Goal: Learn about a topic: Learn about a topic

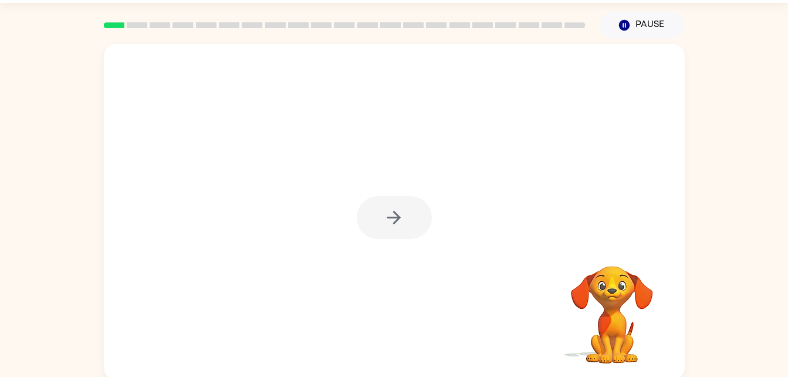
scroll to position [36, 0]
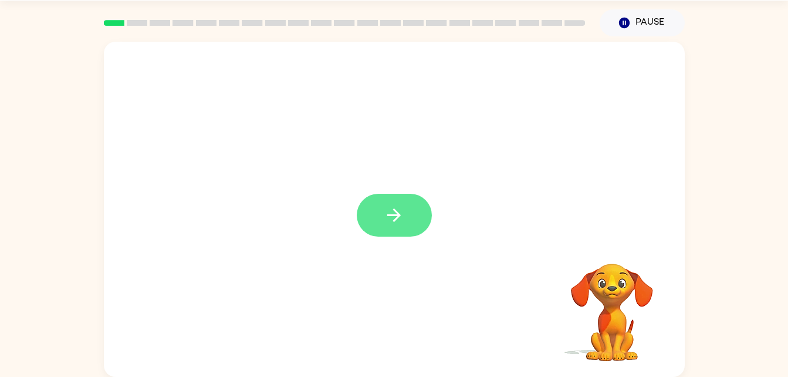
click at [384, 217] on icon "button" at bounding box center [394, 215] width 21 height 21
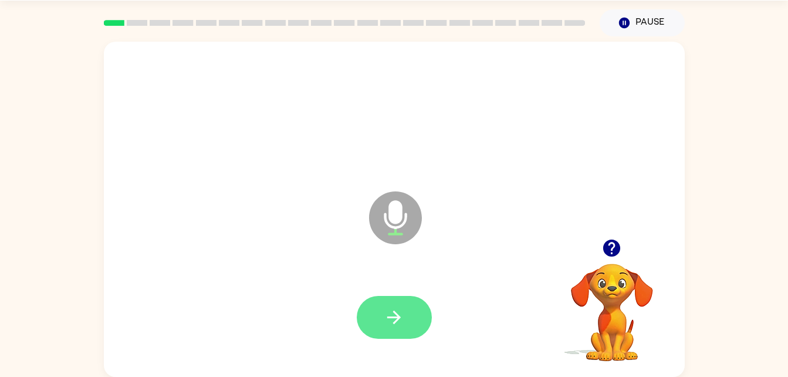
click at [396, 328] on button "button" at bounding box center [394, 317] width 75 height 43
click at [405, 321] on button "button" at bounding box center [394, 317] width 75 height 43
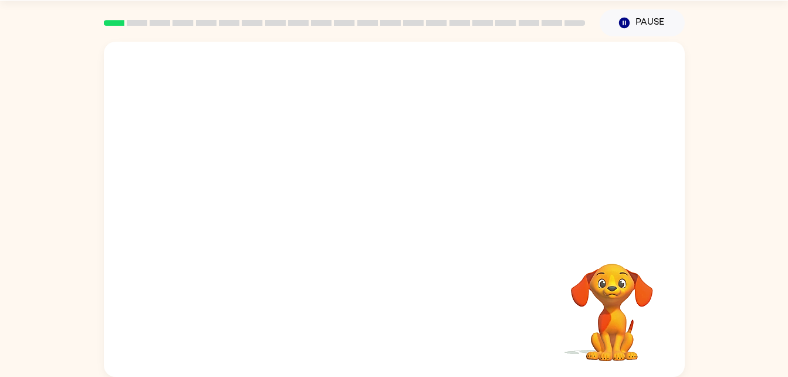
click at [591, 341] on video "Your browser must support playing .mp4 files to use Literably. Please try using…" at bounding box center [611, 303] width 117 height 117
click at [595, 353] on video "Your browser must support playing .mp4 files to use Literably. Please try using…" at bounding box center [611, 303] width 117 height 117
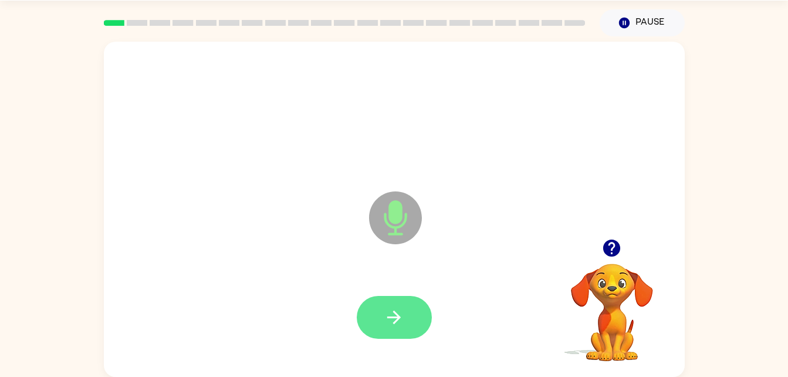
click at [399, 317] on icon "button" at bounding box center [393, 316] width 13 height 13
click at [405, 325] on button "button" at bounding box center [394, 317] width 75 height 43
click at [398, 309] on icon "button" at bounding box center [394, 317] width 21 height 21
click at [408, 309] on button "button" at bounding box center [394, 317] width 75 height 43
click at [404, 319] on button "button" at bounding box center [394, 317] width 75 height 43
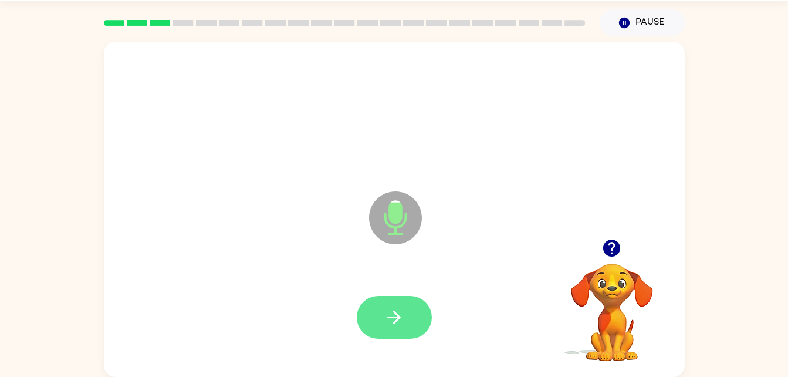
click at [396, 313] on icon "button" at bounding box center [394, 317] width 21 height 21
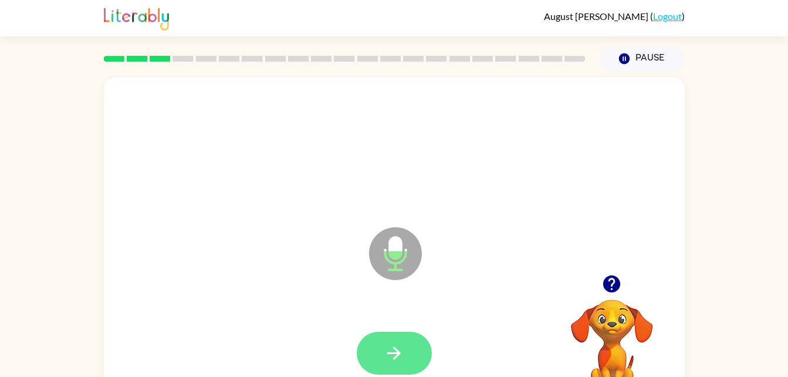
click at [384, 351] on icon "button" at bounding box center [394, 353] width 21 height 21
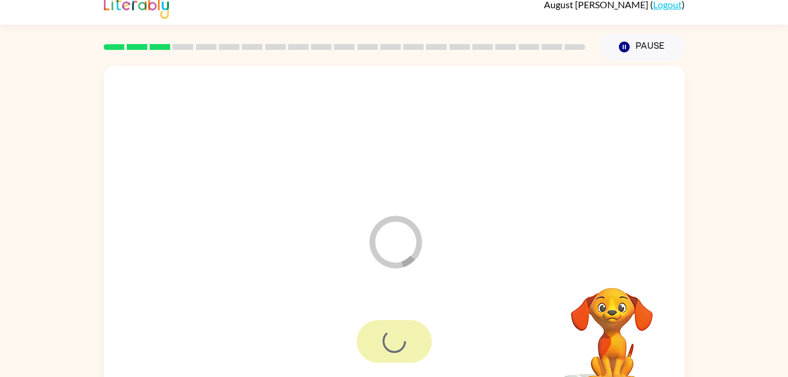
scroll to position [36, 0]
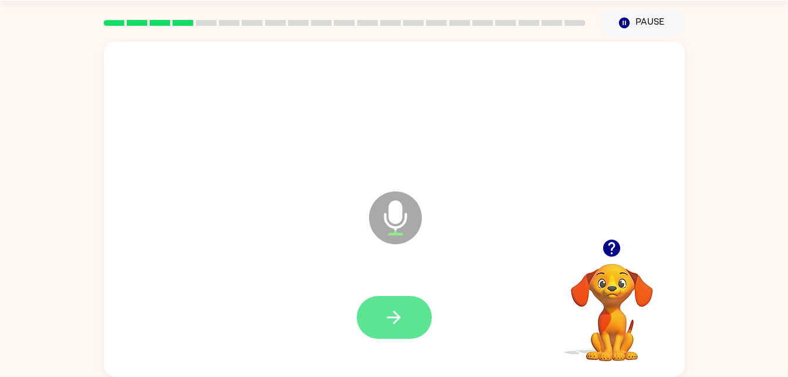
click at [422, 321] on button "button" at bounding box center [394, 317] width 75 height 43
click at [408, 310] on button "button" at bounding box center [394, 317] width 75 height 43
click at [410, 335] on button "button" at bounding box center [394, 317] width 75 height 43
click at [406, 321] on button "button" at bounding box center [394, 317] width 75 height 43
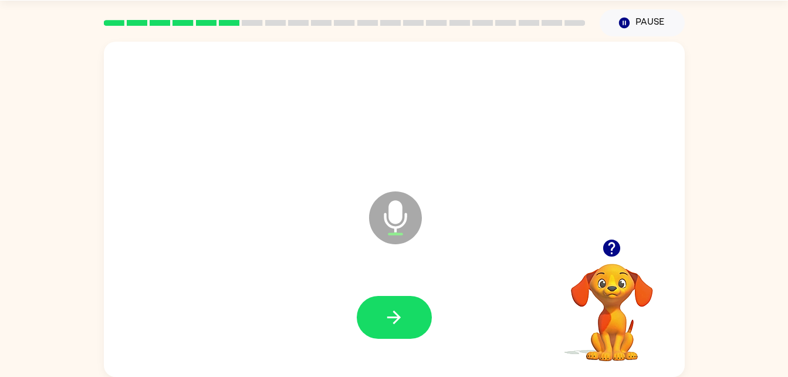
click at [619, 260] on button "button" at bounding box center [611, 248] width 30 height 30
click at [406, 315] on button "button" at bounding box center [394, 317] width 75 height 43
click at [387, 321] on icon "button" at bounding box center [394, 317] width 21 height 21
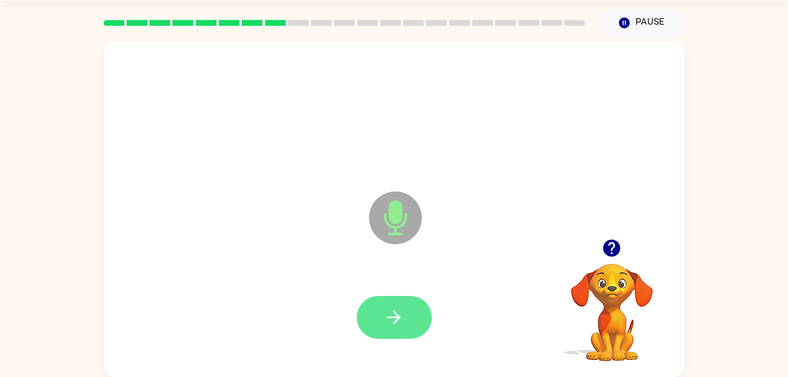
click at [400, 315] on icon "button" at bounding box center [394, 317] width 21 height 21
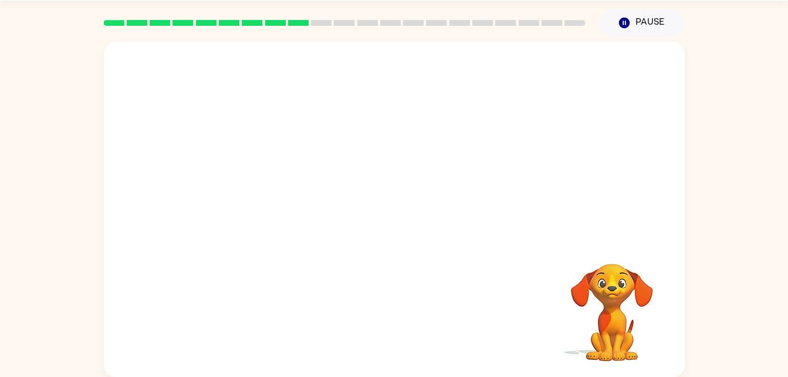
drag, startPoint x: 439, startPoint y: 218, endPoint x: 449, endPoint y: 253, distance: 36.6
click at [449, 253] on div "Your browser must support playing .mp4 files to use Literably. Please try using…" at bounding box center [394, 209] width 581 height 335
click at [613, 328] on video "Your browser must support playing .mp4 files to use Literably. Please try using…" at bounding box center [611, 303] width 117 height 117
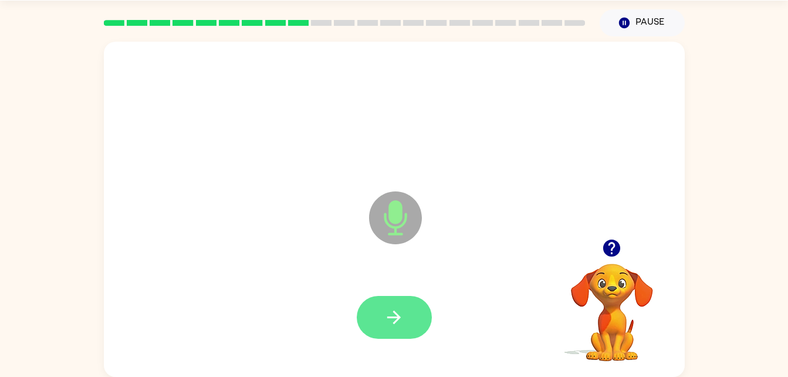
click at [411, 319] on button "button" at bounding box center [394, 317] width 75 height 43
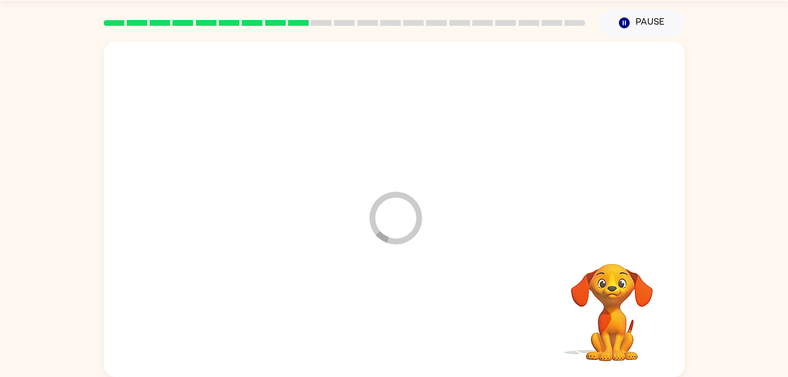
click at [411, 310] on div at bounding box center [394, 317] width 557 height 96
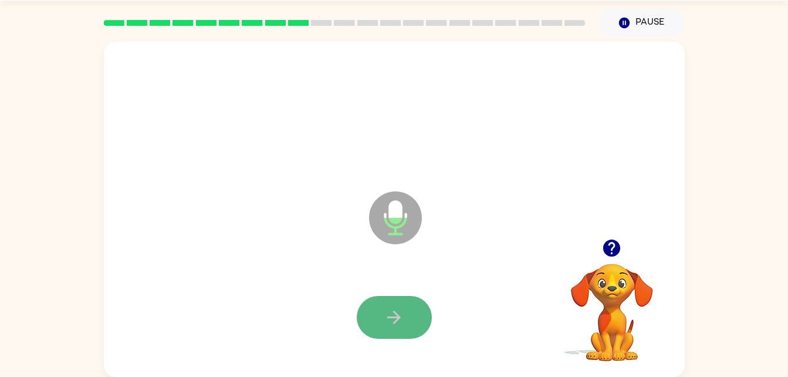
click at [409, 297] on button "button" at bounding box center [394, 317] width 75 height 43
click at [382, 336] on button "button" at bounding box center [394, 317] width 75 height 43
click at [408, 314] on button "button" at bounding box center [394, 317] width 75 height 43
click at [413, 296] on button "button" at bounding box center [394, 317] width 75 height 43
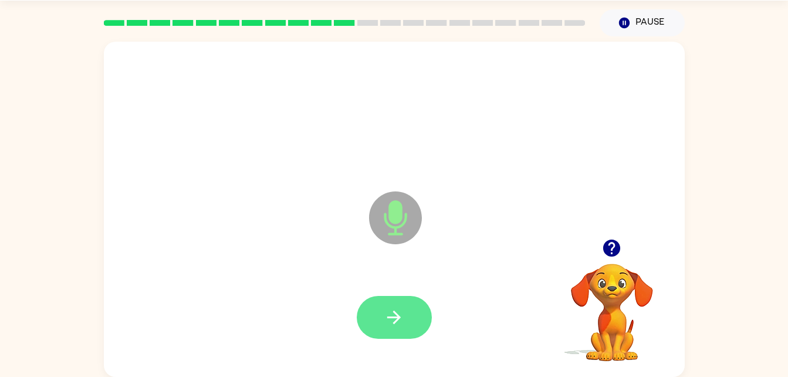
click at [398, 331] on button "button" at bounding box center [394, 317] width 75 height 43
click at [394, 320] on icon "button" at bounding box center [394, 317] width 21 height 21
click at [377, 320] on button "button" at bounding box center [394, 317] width 75 height 43
click at [375, 321] on button "button" at bounding box center [394, 317] width 75 height 43
click at [408, 305] on button "button" at bounding box center [394, 317] width 75 height 43
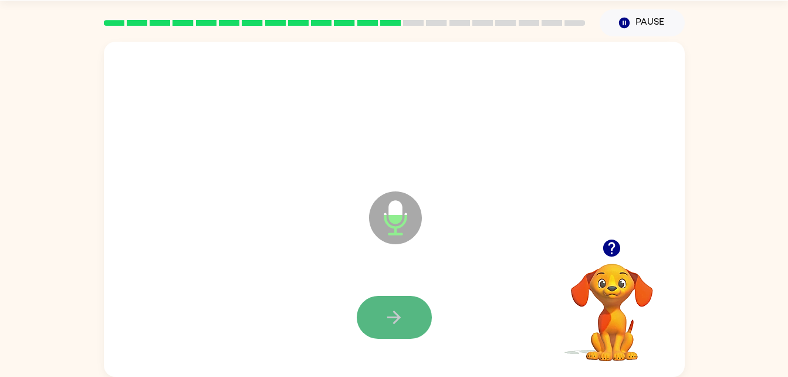
click at [419, 315] on button "button" at bounding box center [394, 317] width 75 height 43
click at [396, 323] on icon "button" at bounding box center [394, 317] width 21 height 21
click at [389, 321] on icon "button" at bounding box center [394, 317] width 21 height 21
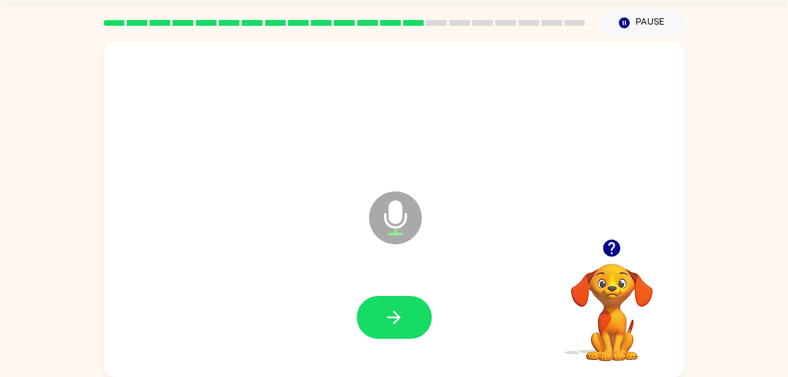
click at [613, 260] on button "button" at bounding box center [611, 248] width 30 height 30
click at [402, 316] on icon "button" at bounding box center [394, 317] width 21 height 21
click at [396, 323] on icon "button" at bounding box center [394, 317] width 21 height 21
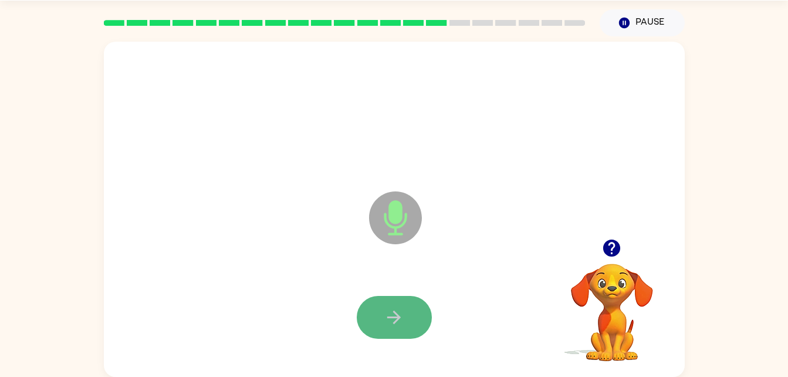
click at [402, 317] on icon "button" at bounding box center [394, 317] width 21 height 21
click at [389, 333] on button "button" at bounding box center [394, 317] width 75 height 43
click at [396, 324] on icon "button" at bounding box center [394, 317] width 21 height 21
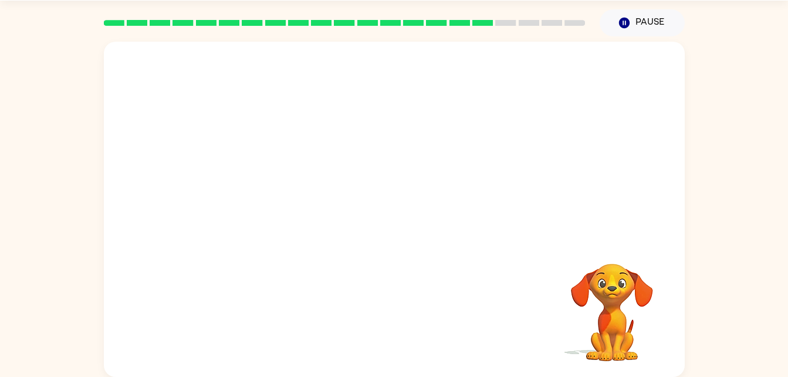
click at [396, 324] on div at bounding box center [394, 317] width 557 height 96
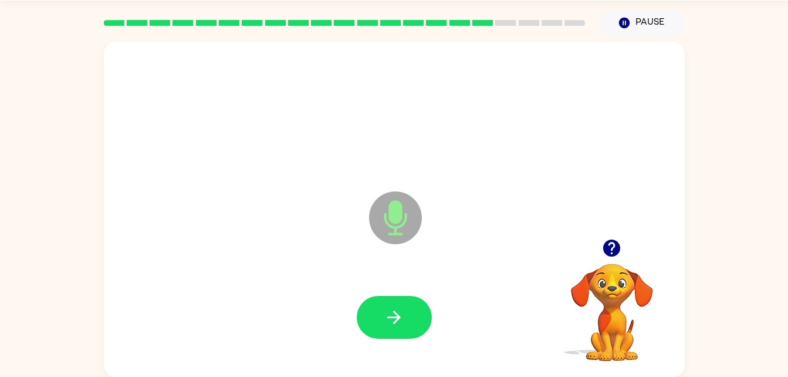
click at [396, 324] on icon "button" at bounding box center [394, 317] width 21 height 21
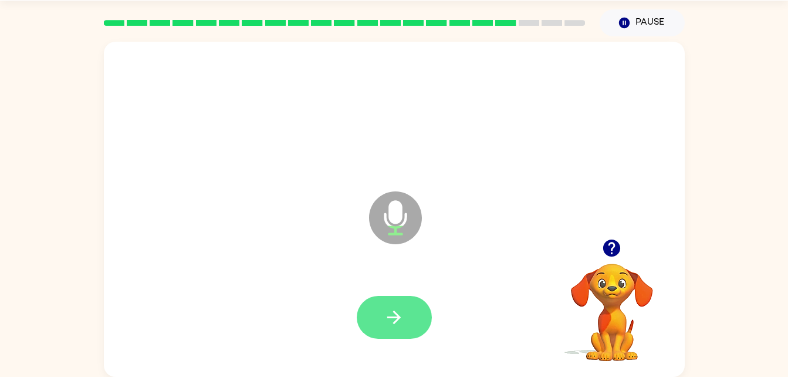
click at [413, 316] on button "button" at bounding box center [394, 317] width 75 height 43
drag, startPoint x: 413, startPoint y: 316, endPoint x: 378, endPoint y: 307, distance: 35.7
click at [378, 307] on button "button" at bounding box center [394, 317] width 75 height 43
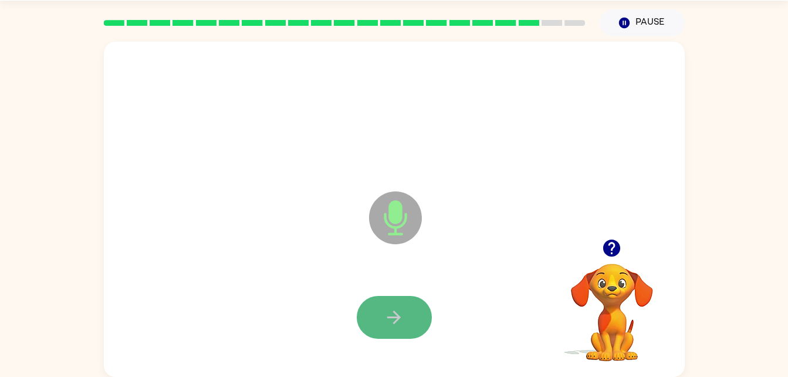
click at [410, 318] on button "button" at bounding box center [394, 317] width 75 height 43
click at [604, 300] on video "Your browser must support playing .mp4 files to use Literably. Please try using…" at bounding box center [611, 303] width 117 height 117
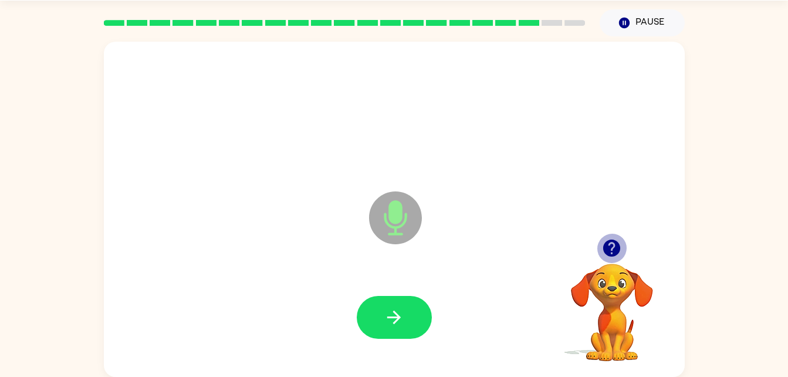
click at [609, 248] on icon "button" at bounding box center [611, 247] width 17 height 17
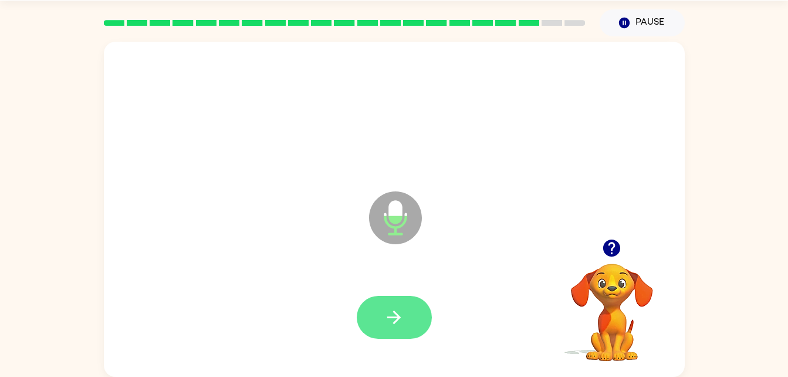
click at [375, 334] on button "button" at bounding box center [394, 317] width 75 height 43
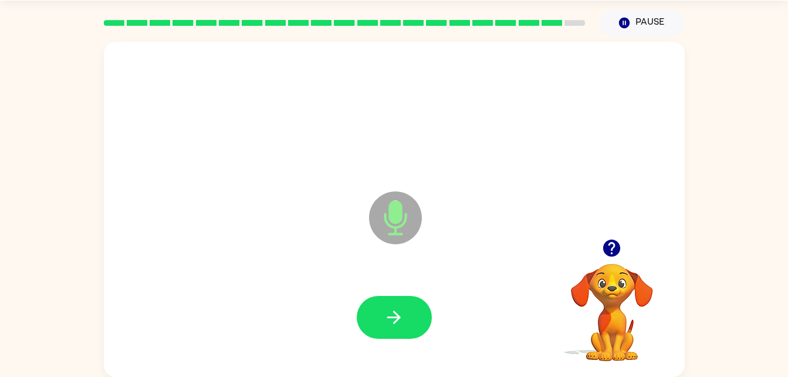
drag, startPoint x: 375, startPoint y: 334, endPoint x: 357, endPoint y: 304, distance: 35.3
click at [357, 304] on div at bounding box center [394, 317] width 75 height 43
click at [377, 319] on button "button" at bounding box center [394, 317] width 75 height 43
click at [625, 256] on div at bounding box center [611, 248] width 117 height 30
click at [602, 255] on icon "button" at bounding box center [611, 248] width 21 height 21
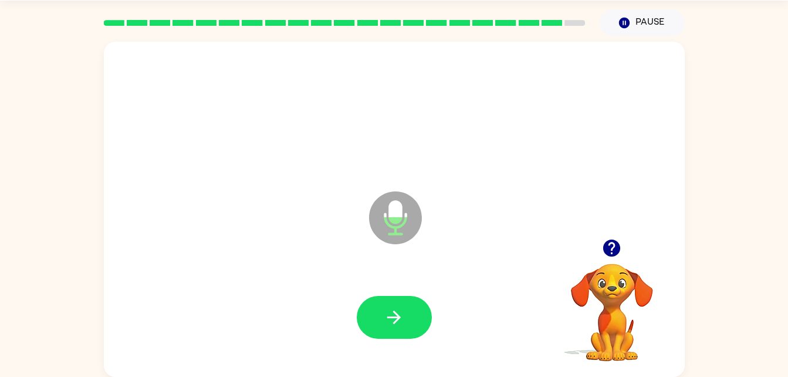
click at [612, 246] on icon "button" at bounding box center [611, 247] width 17 height 17
click at [659, 299] on video "Your browser must support playing .mp4 files to use Literably. Please try using…" at bounding box center [611, 303] width 117 height 117
click at [636, 293] on video "Your browser must support playing .mp4 files to use Literably. Please try using…" at bounding box center [611, 303] width 117 height 117
click at [415, 324] on button "button" at bounding box center [394, 317] width 75 height 43
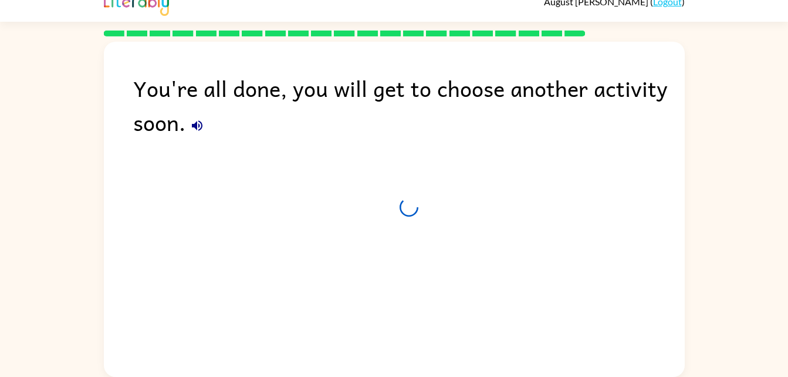
scroll to position [15, 0]
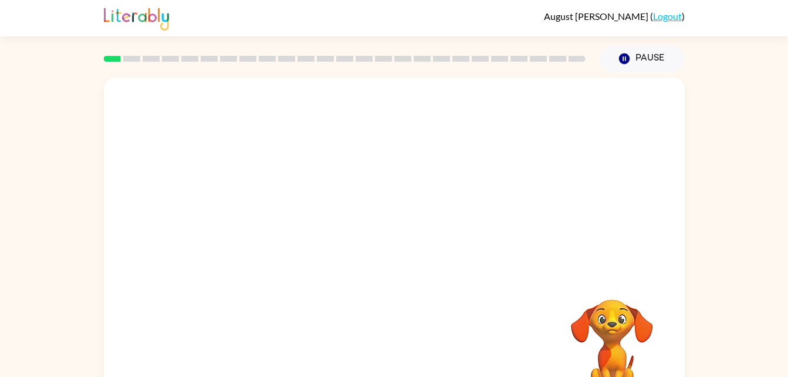
scroll to position [36, 0]
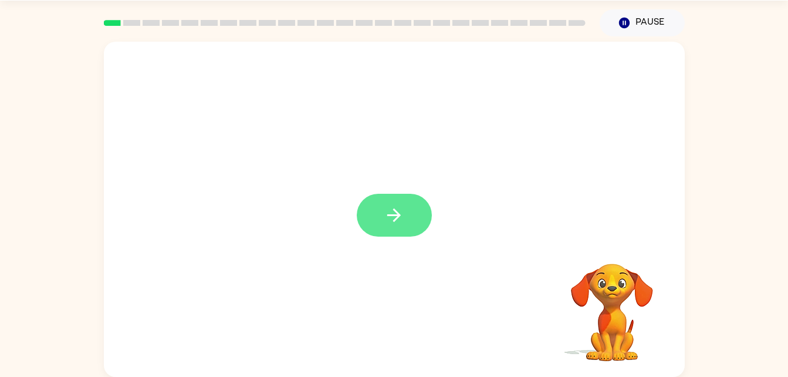
click at [393, 214] on icon "button" at bounding box center [394, 215] width 21 height 21
drag, startPoint x: 393, startPoint y: 214, endPoint x: 569, endPoint y: 310, distance: 200.2
click at [569, 310] on div "Your browser must support playing .mp4 files to use Literably. Please try using…" at bounding box center [394, 209] width 581 height 335
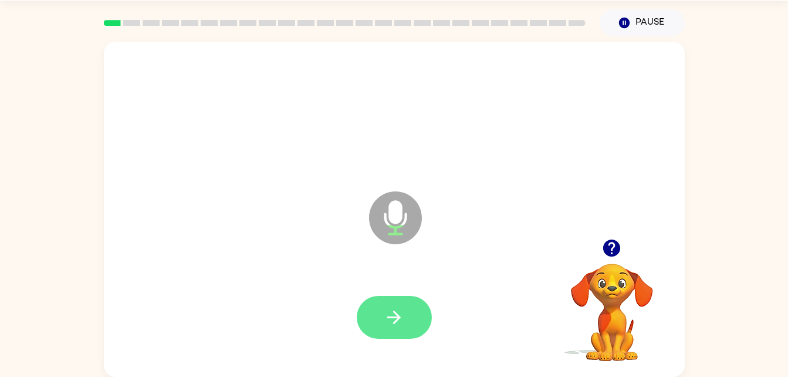
click at [392, 318] on icon "button" at bounding box center [394, 317] width 21 height 21
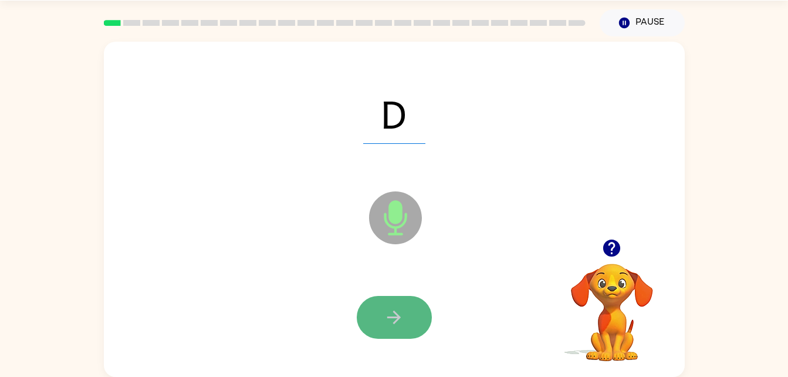
click at [385, 321] on icon "button" at bounding box center [394, 317] width 21 height 21
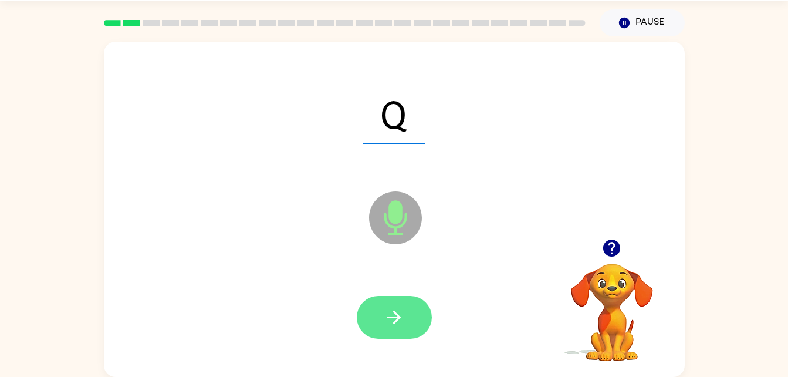
click at [396, 321] on icon "button" at bounding box center [394, 317] width 21 height 21
click at [385, 323] on icon "button" at bounding box center [394, 317] width 21 height 21
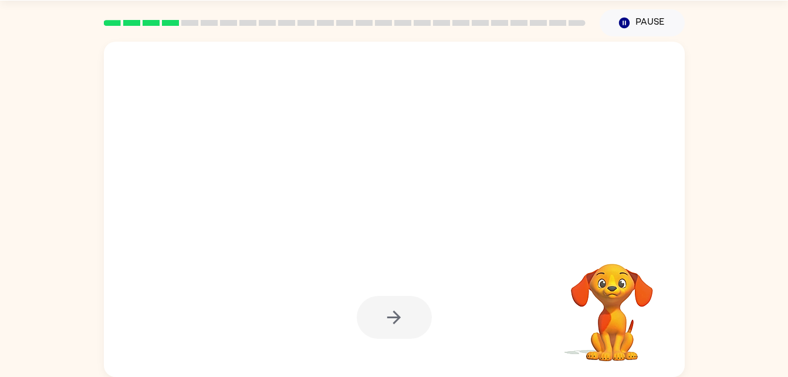
drag, startPoint x: 719, startPoint y: 213, endPoint x: 643, endPoint y: 192, distance: 78.7
click at [643, 192] on div "Your browser must support playing .mp4 files to use Literably. Please try using…" at bounding box center [394, 206] width 788 height 340
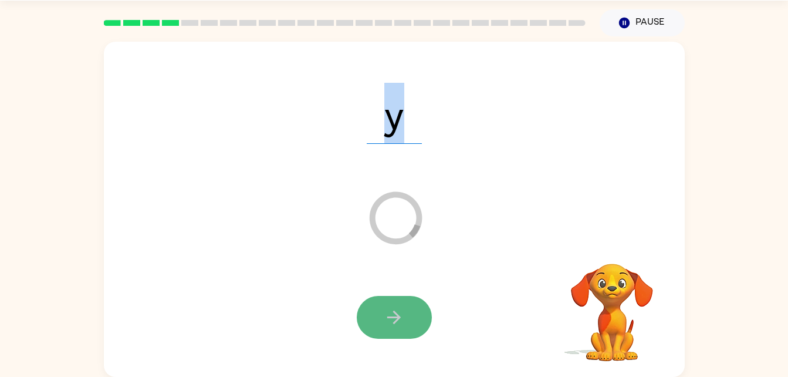
click at [383, 311] on button "button" at bounding box center [394, 317] width 75 height 43
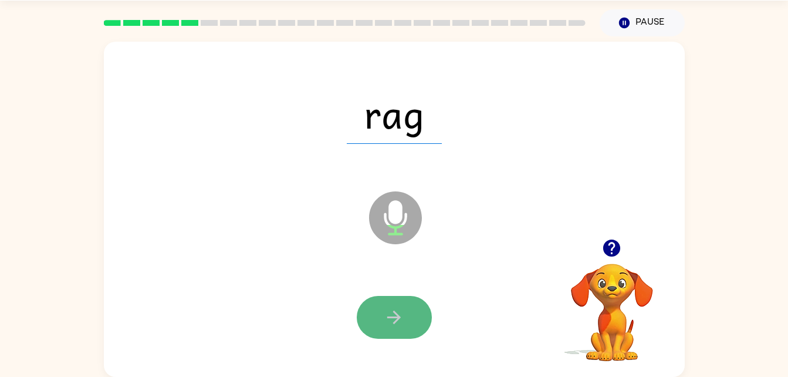
click at [392, 320] on icon "button" at bounding box center [394, 317] width 21 height 21
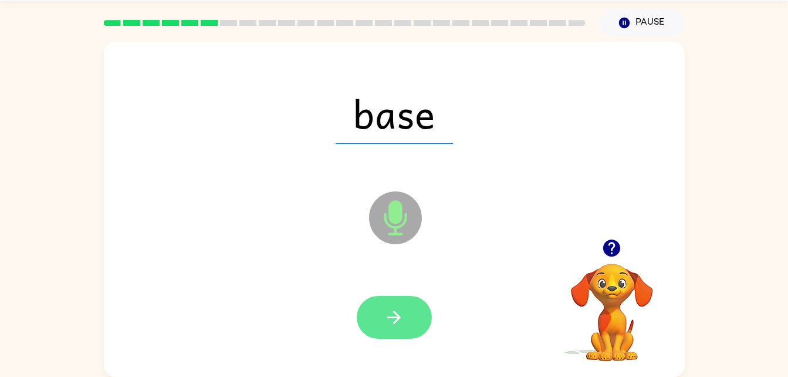
click at [392, 320] on icon "button" at bounding box center [394, 317] width 21 height 21
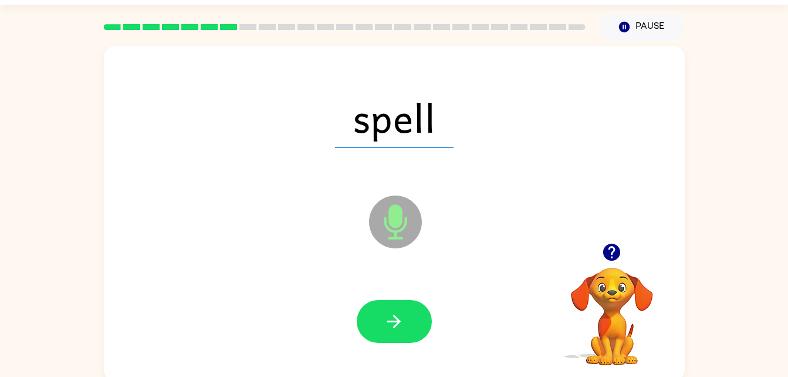
scroll to position [29, 0]
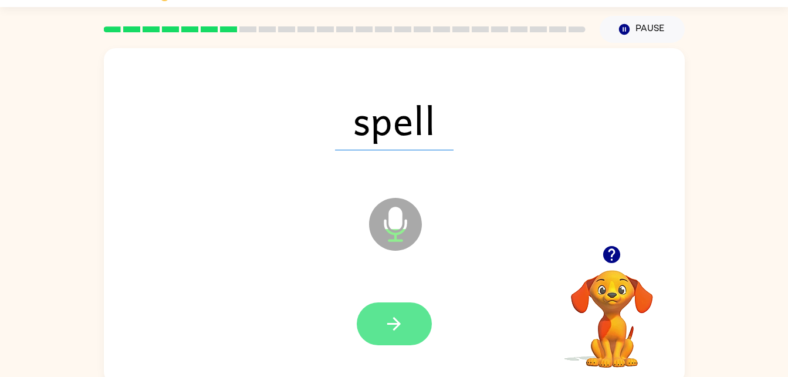
click at [404, 316] on icon "button" at bounding box center [394, 323] width 21 height 21
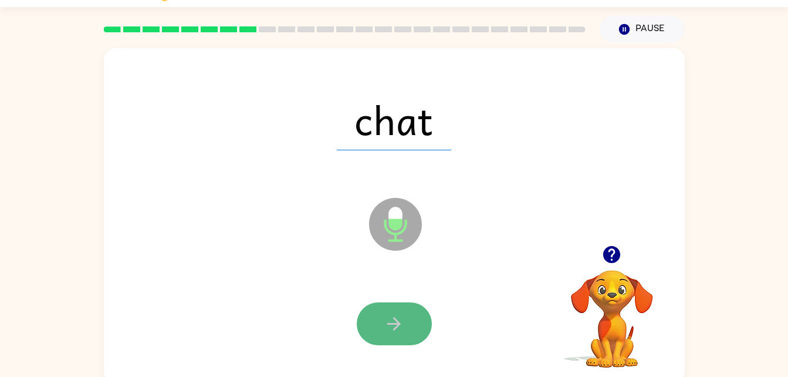
click at [380, 333] on button "button" at bounding box center [394, 323] width 75 height 43
click at [400, 337] on button "button" at bounding box center [394, 323] width 75 height 43
click at [389, 342] on button "button" at bounding box center [394, 323] width 75 height 43
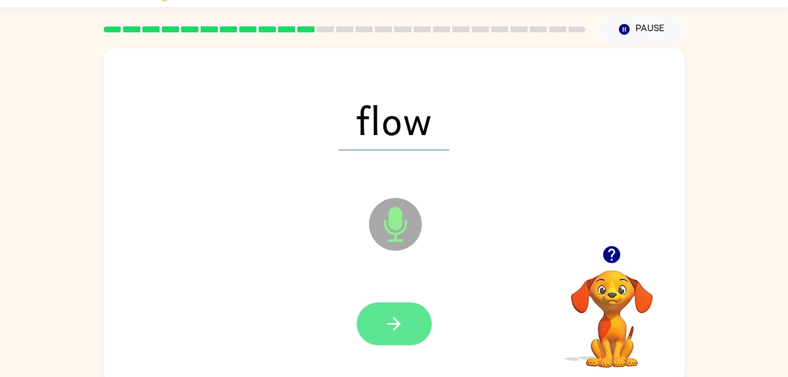
click at [371, 328] on button "button" at bounding box center [394, 323] width 75 height 43
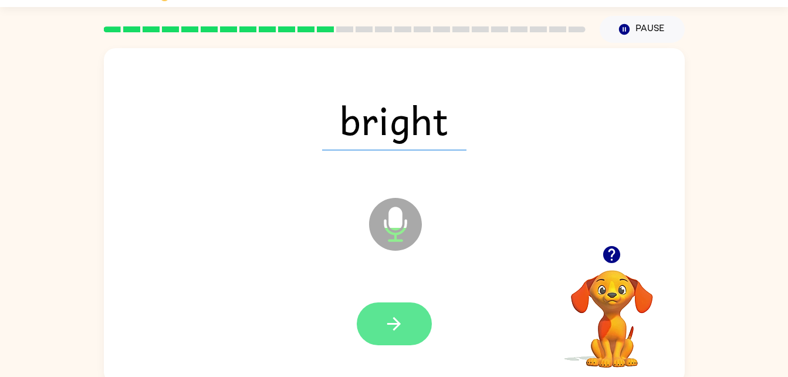
drag, startPoint x: 371, startPoint y: 328, endPoint x: 408, endPoint y: 323, distance: 37.3
click at [408, 323] on button "button" at bounding box center [394, 323] width 75 height 43
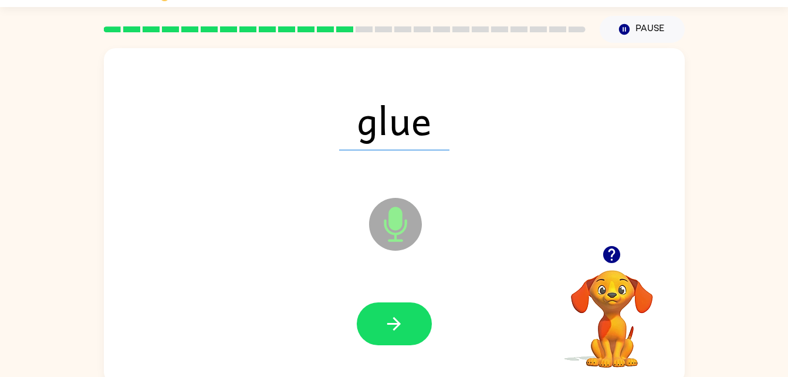
click at [389, 300] on div at bounding box center [394, 324] width 557 height 96
click at [391, 304] on button "button" at bounding box center [394, 323] width 75 height 43
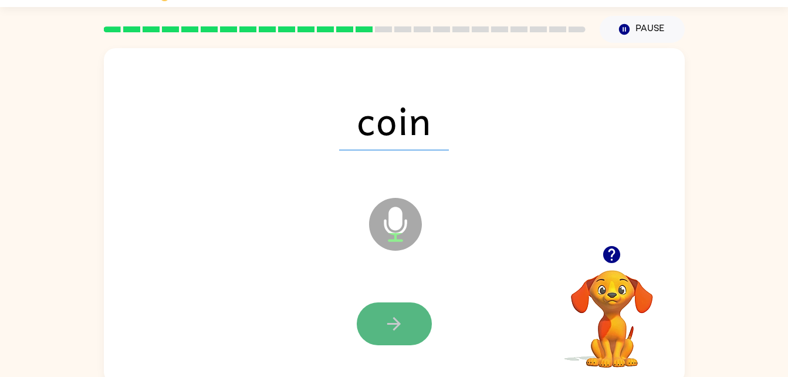
click at [401, 327] on icon "button" at bounding box center [394, 323] width 21 height 21
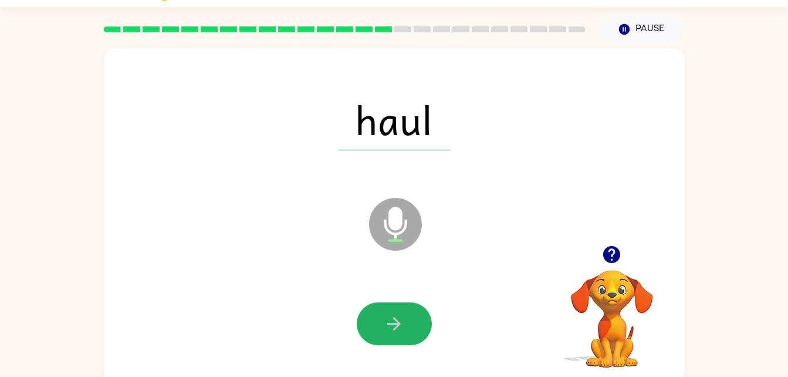
drag, startPoint x: 374, startPoint y: 330, endPoint x: 356, endPoint y: 328, distance: 17.8
click at [357, 328] on div at bounding box center [394, 323] width 75 height 43
drag, startPoint x: 365, startPoint y: 352, endPoint x: 386, endPoint y: 333, distance: 27.8
click at [386, 333] on div at bounding box center [394, 324] width 557 height 96
click at [402, 325] on icon "button" at bounding box center [394, 323] width 21 height 21
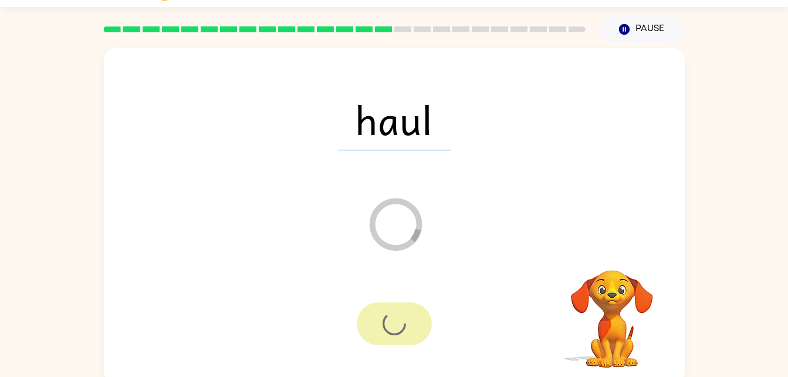
drag, startPoint x: 402, startPoint y: 325, endPoint x: 425, endPoint y: 293, distance: 39.5
click at [425, 293] on div at bounding box center [394, 324] width 557 height 96
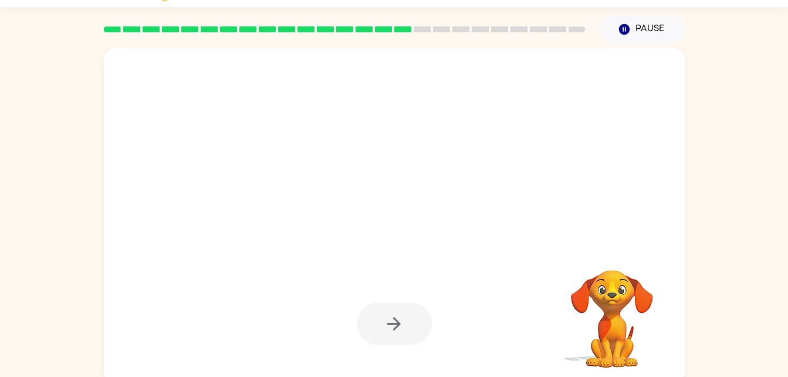
drag, startPoint x: 319, startPoint y: 261, endPoint x: 316, endPoint y: 233, distance: 28.4
click at [316, 233] on div at bounding box center [394, 215] width 581 height 335
click at [385, 167] on div at bounding box center [394, 215] width 581 height 335
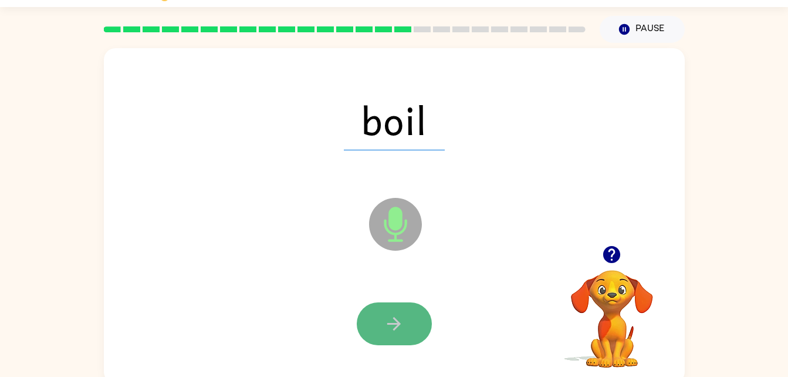
click at [399, 329] on icon "button" at bounding box center [394, 323] width 21 height 21
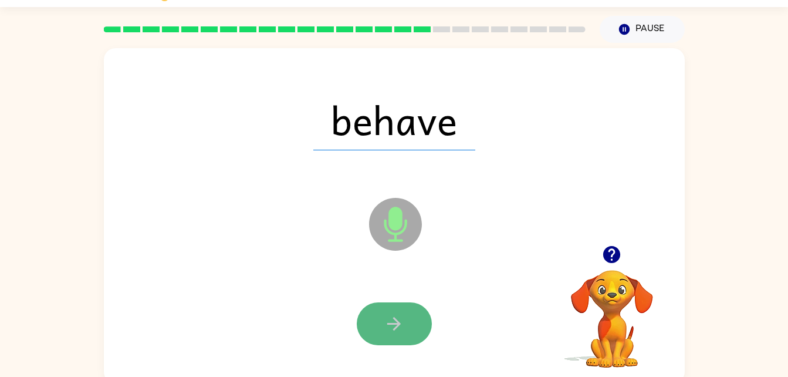
click at [391, 320] on icon "button" at bounding box center [394, 323] width 21 height 21
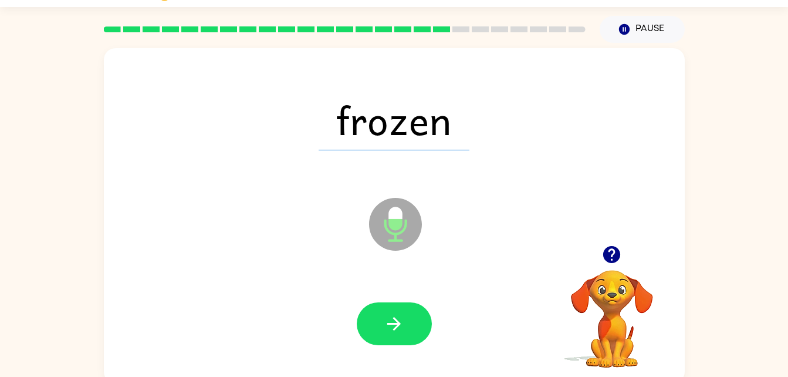
click at [391, 320] on icon "button" at bounding box center [394, 323] width 21 height 21
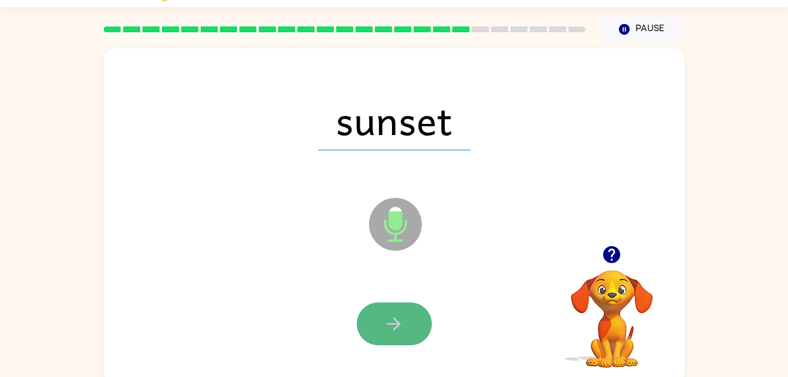
click at [397, 324] on icon "button" at bounding box center [394, 323] width 21 height 21
drag, startPoint x: 397, startPoint y: 324, endPoint x: 379, endPoint y: 323, distance: 17.6
click at [379, 323] on button "button" at bounding box center [394, 323] width 75 height 43
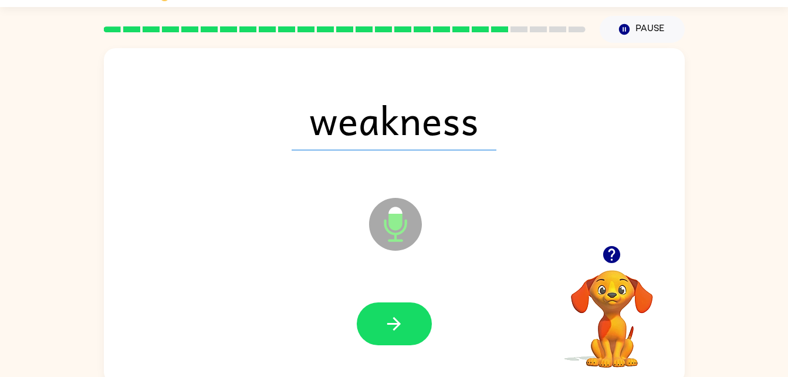
drag, startPoint x: 379, startPoint y: 323, endPoint x: 361, endPoint y: 326, distance: 19.0
click at [361, 326] on button "button" at bounding box center [394, 323] width 75 height 43
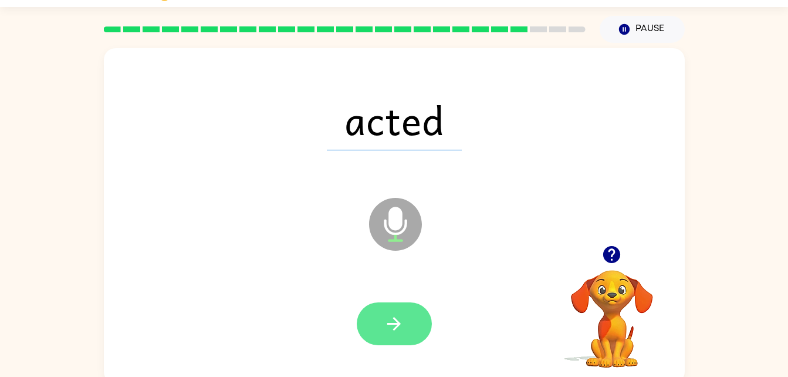
click at [394, 326] on icon "button" at bounding box center [394, 323] width 21 height 21
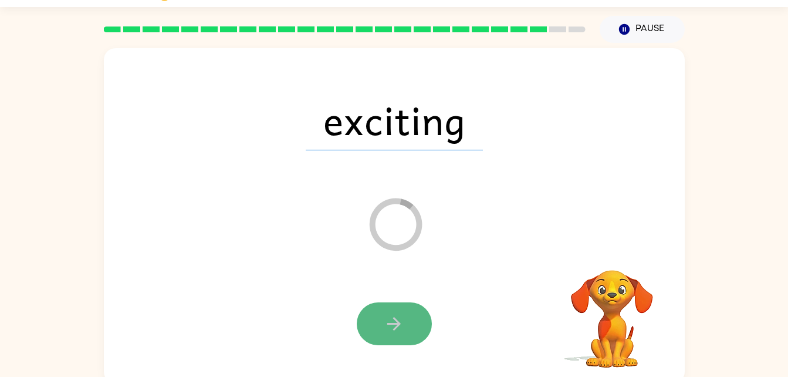
click at [396, 318] on icon "button" at bounding box center [394, 323] width 21 height 21
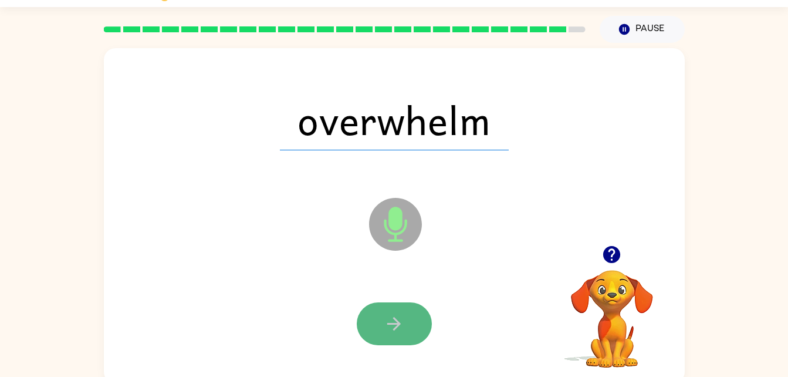
click at [392, 331] on icon "button" at bounding box center [394, 323] width 21 height 21
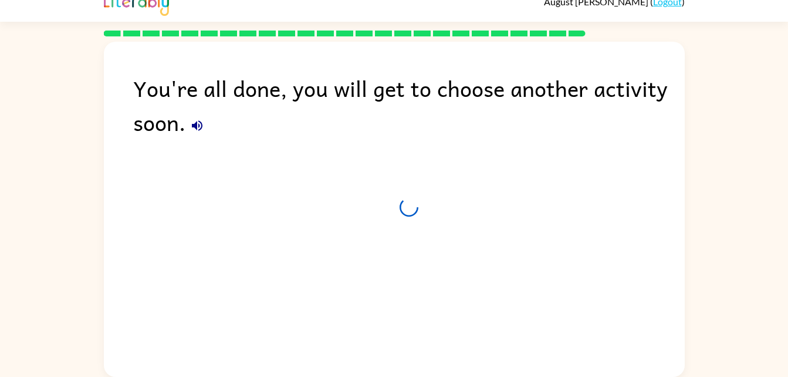
scroll to position [15, 0]
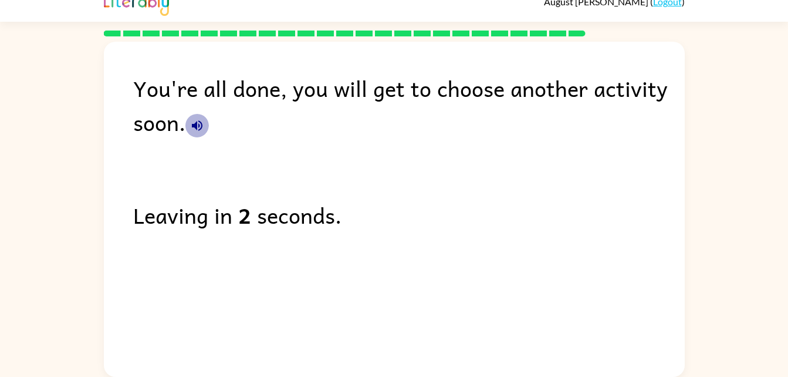
click at [194, 127] on icon "button" at bounding box center [197, 125] width 11 height 11
